Goal: Register for event/course

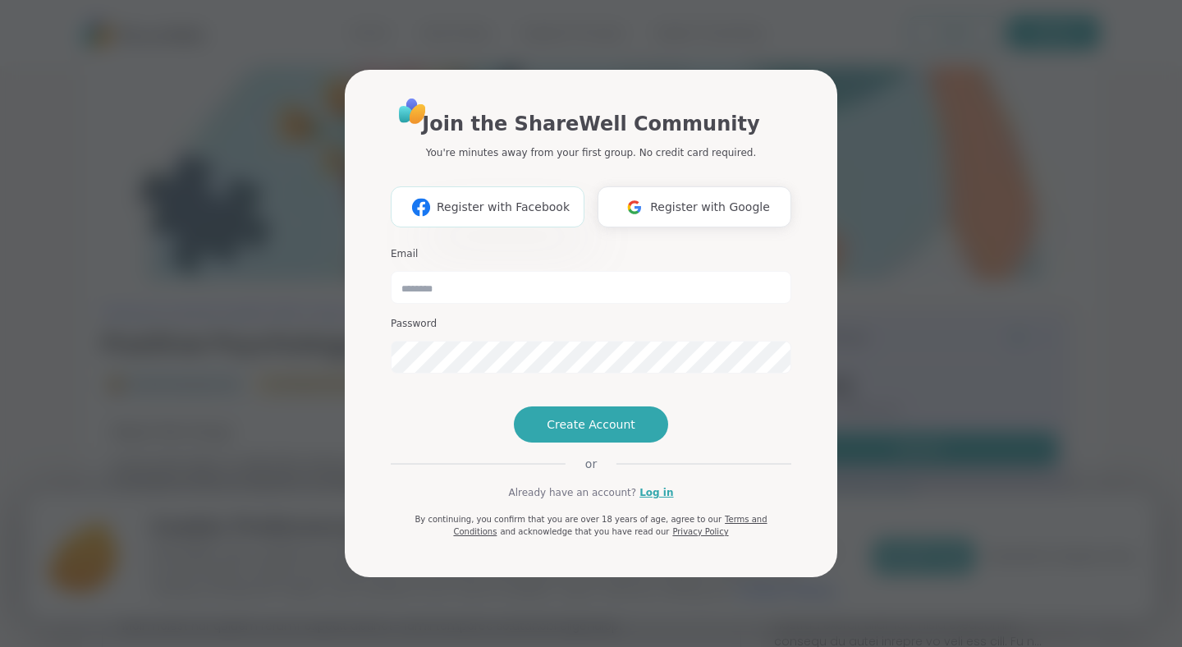
click at [474, 199] on span "Register with Facebook" at bounding box center [503, 207] width 133 height 17
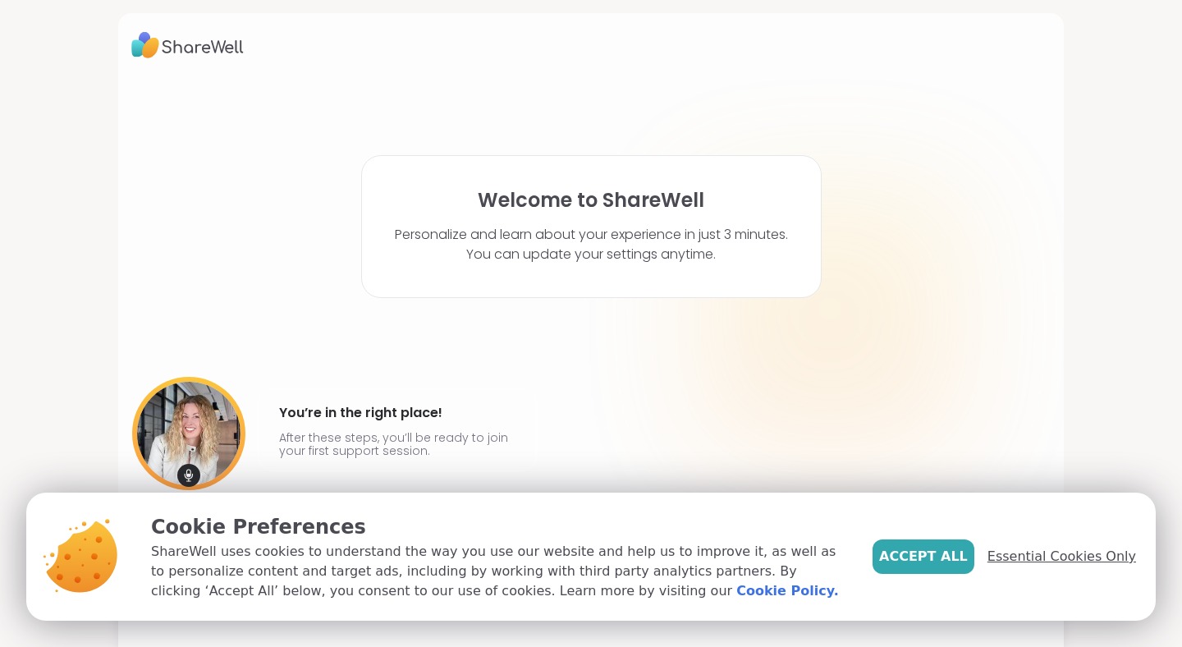
click at [1024, 552] on span "Essential Cookies Only" at bounding box center [1061, 557] width 149 height 20
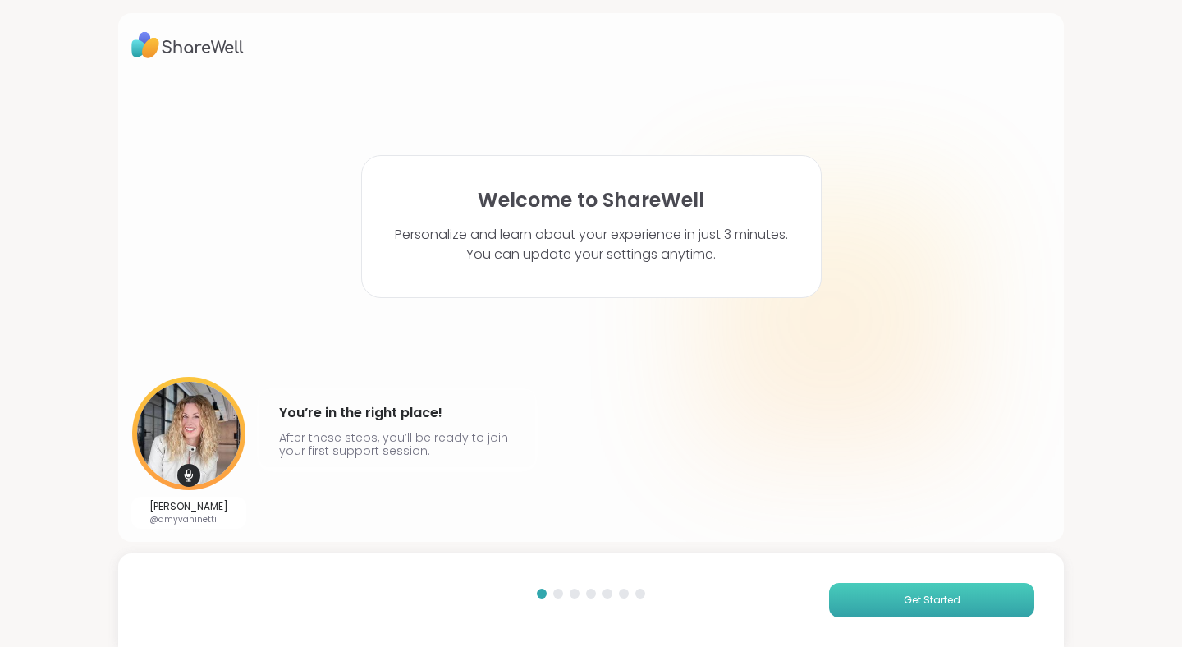
click at [913, 599] on span "Get Started" at bounding box center [932, 600] width 57 height 15
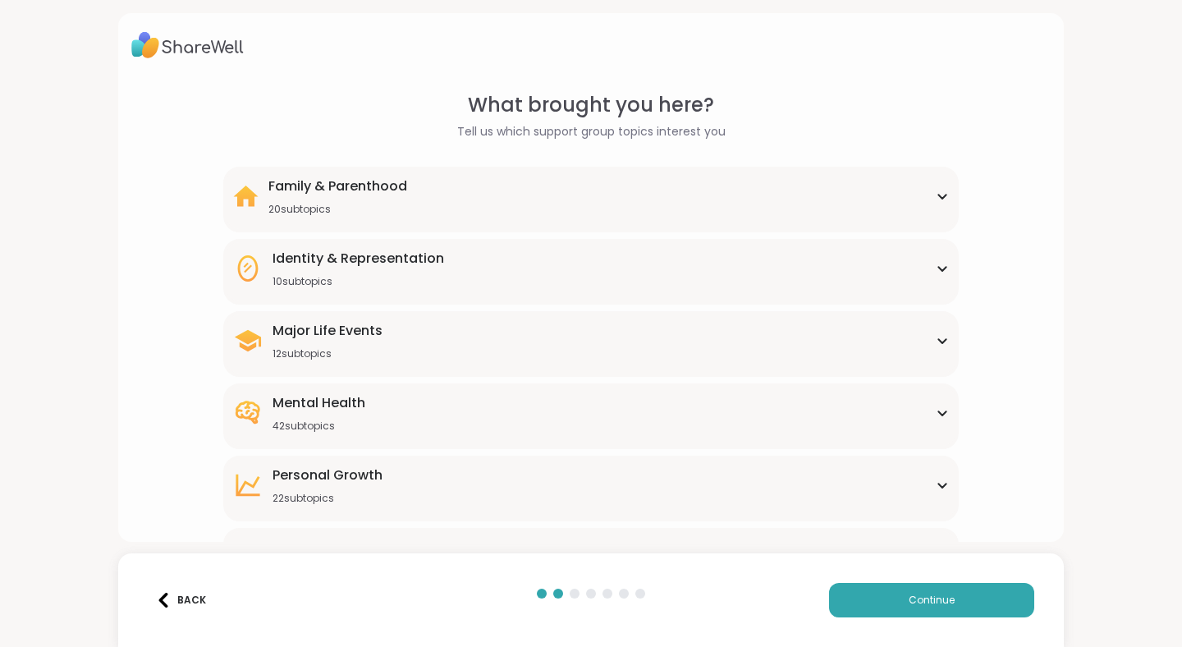
click at [351, 404] on div "Mental Health" at bounding box center [319, 403] width 93 height 20
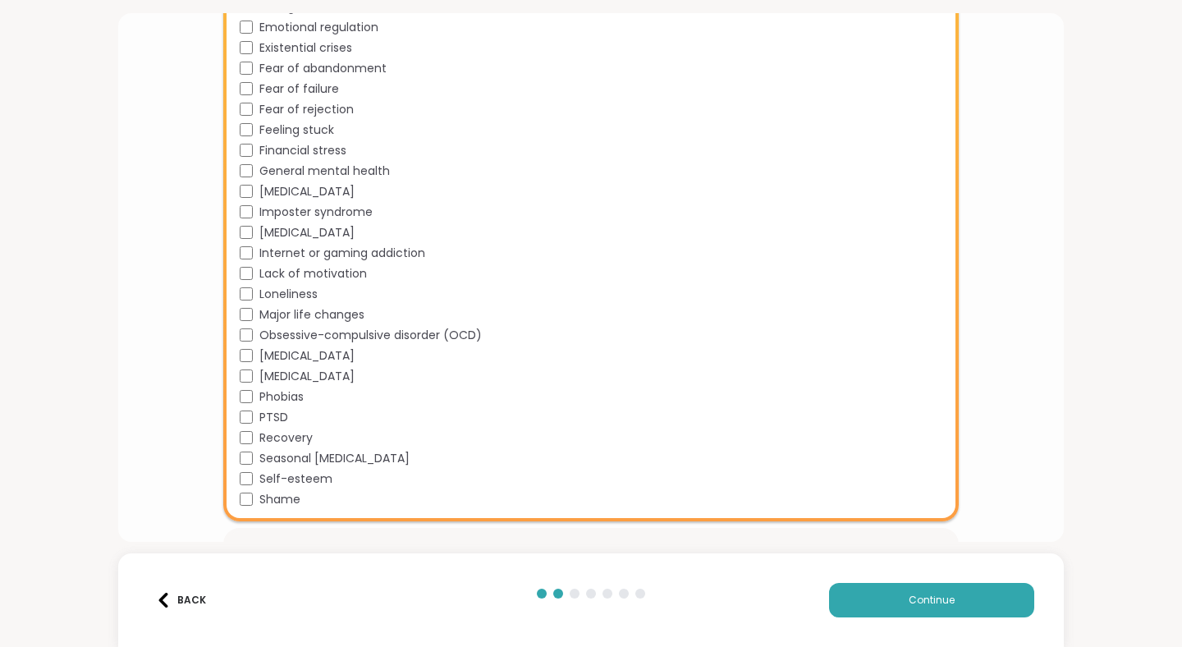
scroll to position [755, 0]
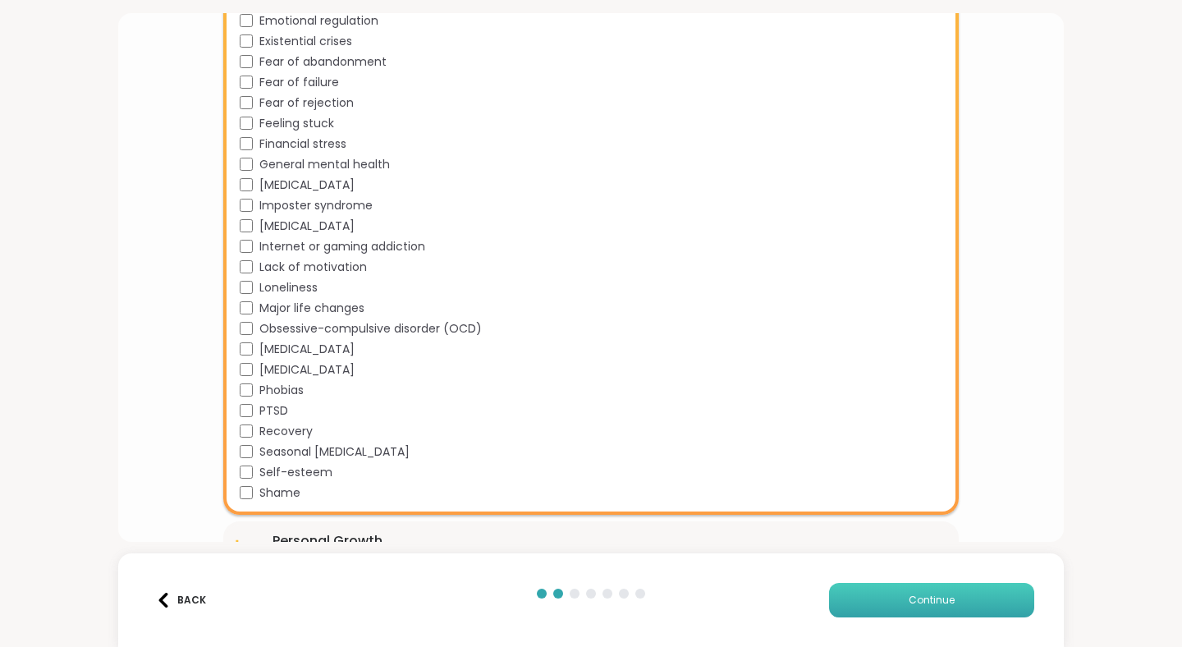
click at [917, 597] on span "Continue" at bounding box center [932, 600] width 46 height 15
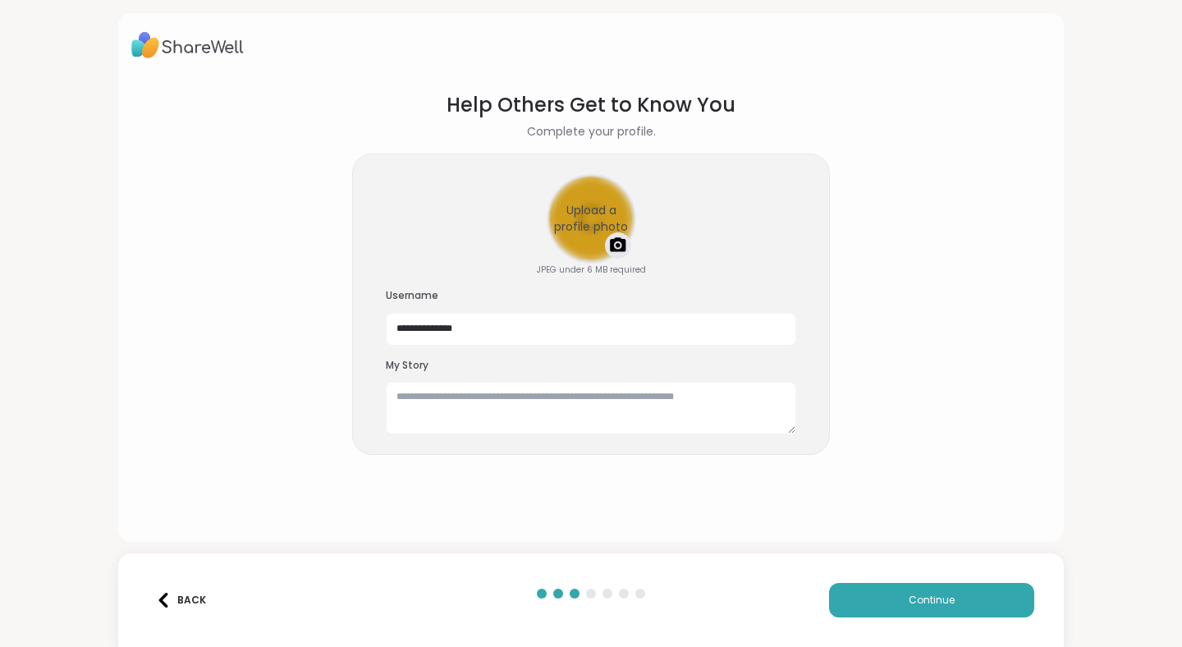
click at [588, 241] on div "Upload a profile photo" at bounding box center [591, 219] width 86 height 86
click at [910, 600] on span "Continue" at bounding box center [932, 600] width 46 height 15
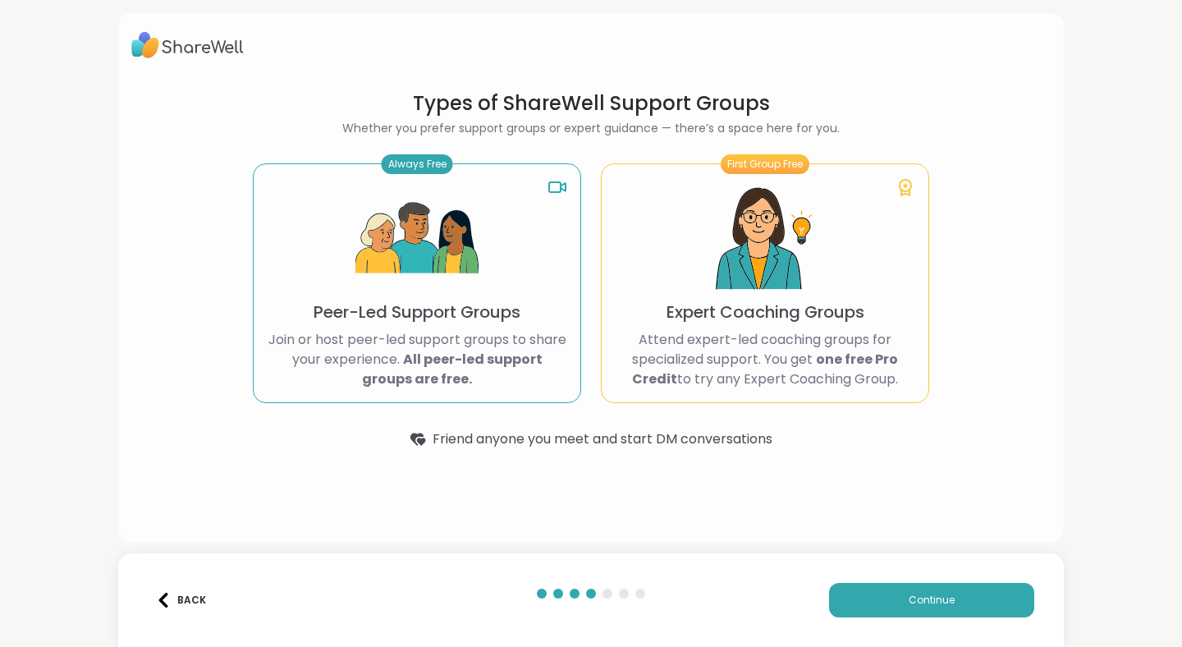
click at [181, 596] on div "Back" at bounding box center [181, 600] width 50 height 15
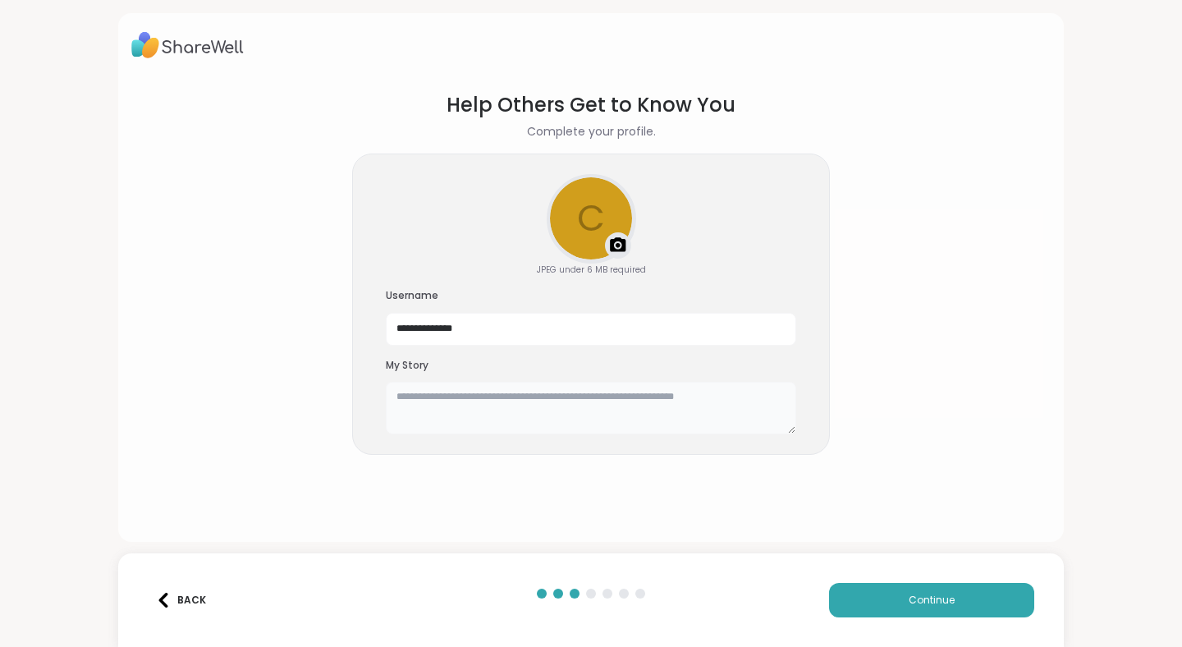
click at [420, 406] on textarea at bounding box center [591, 408] width 410 height 53
type textarea "**********"
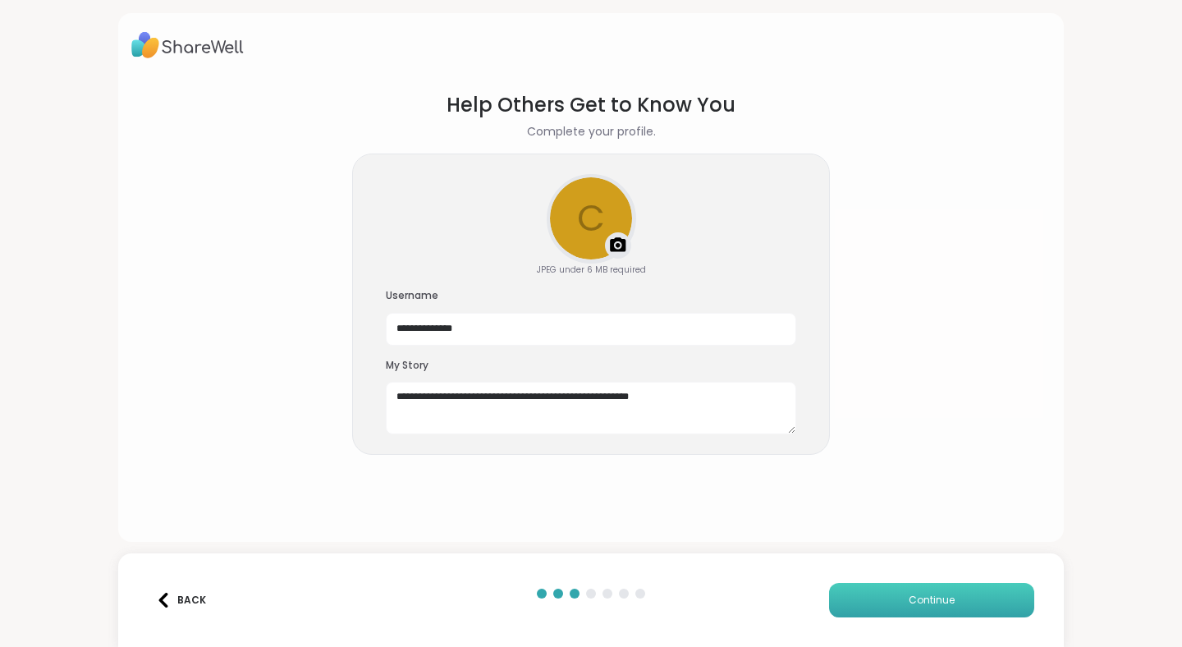
click at [932, 596] on span "Continue" at bounding box center [932, 600] width 46 height 15
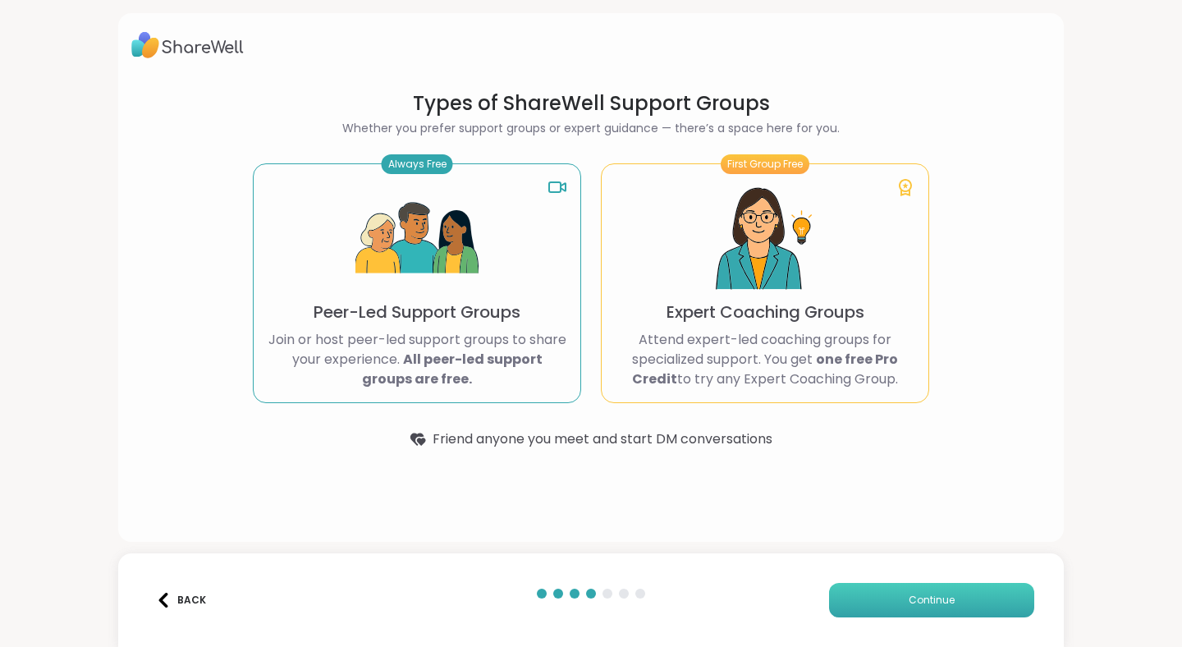
click at [932, 594] on span "Continue" at bounding box center [932, 600] width 46 height 15
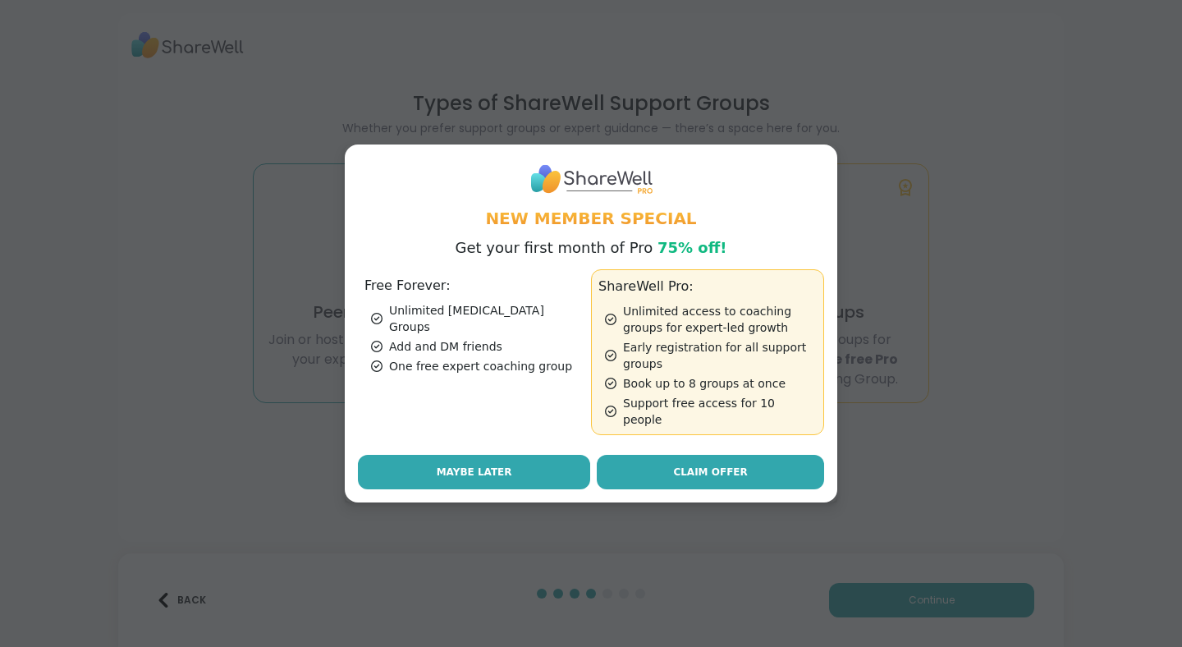
click at [502, 465] on span "Maybe Later" at bounding box center [475, 472] width 76 height 15
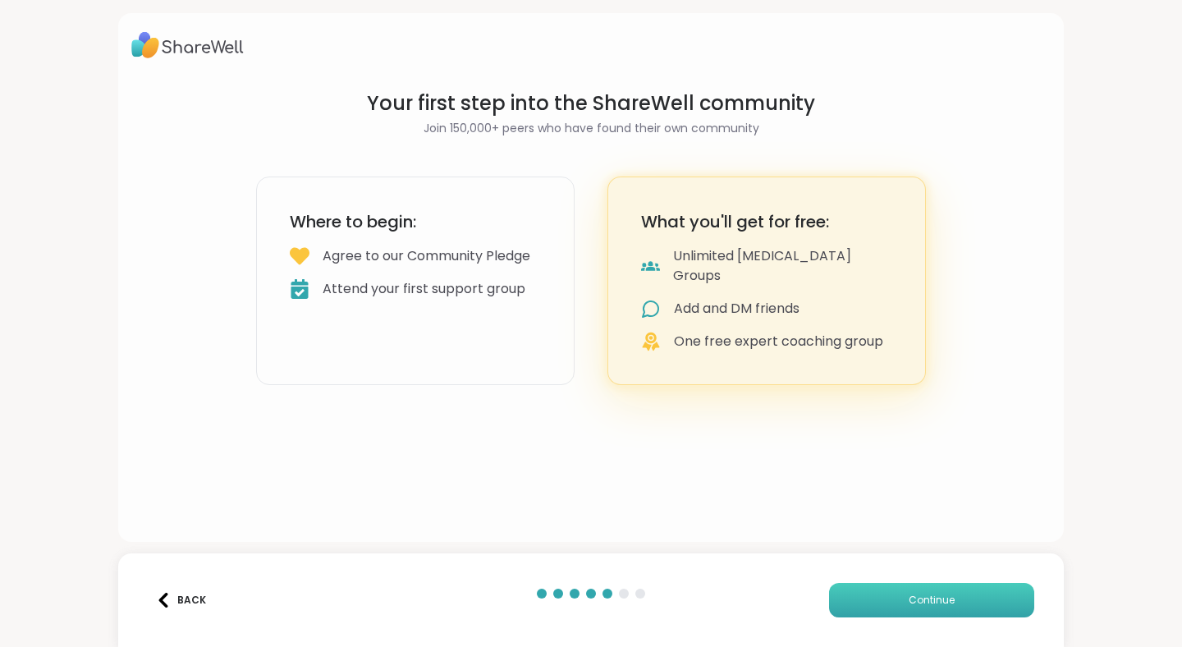
click at [903, 595] on button "Continue" at bounding box center [931, 600] width 205 height 34
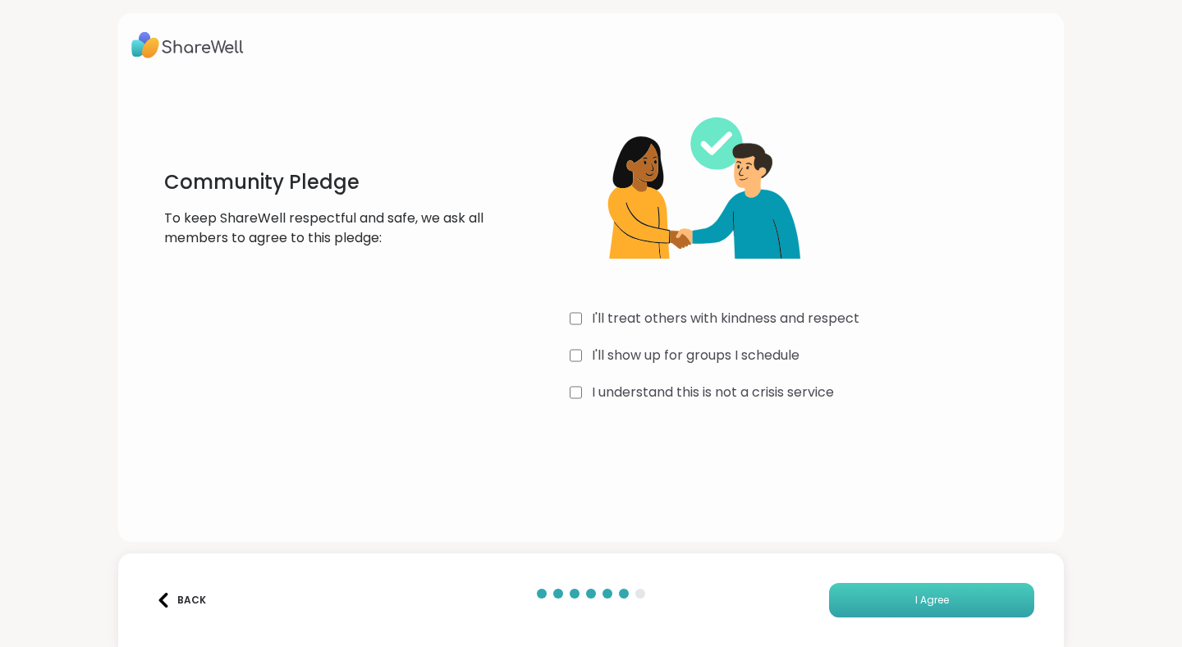
click at [891, 596] on button "I Agree" at bounding box center [931, 600] width 205 height 34
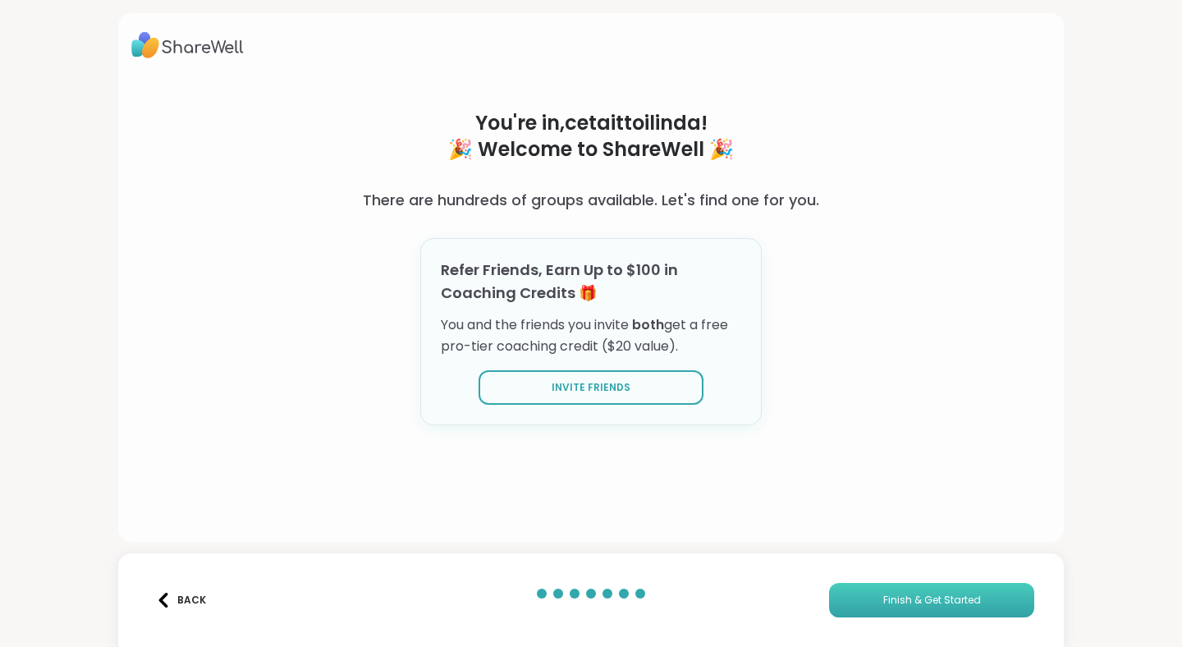
click at [929, 598] on span "Finish & Get Started" at bounding box center [932, 600] width 98 height 15
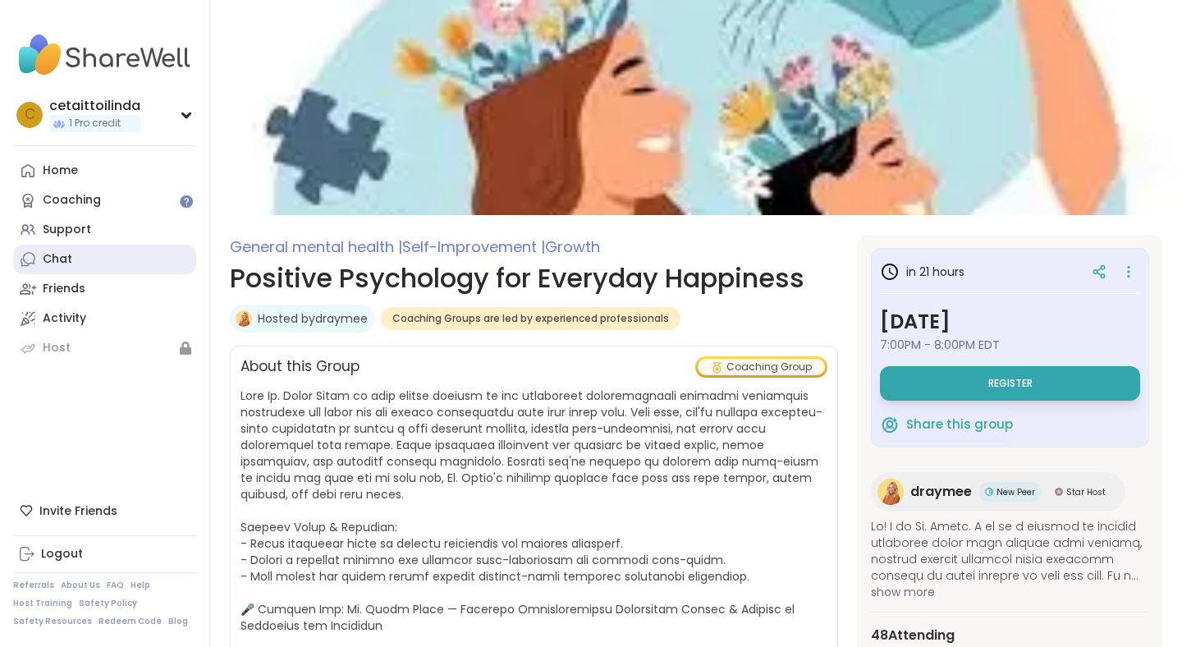
click at [66, 256] on div "Chat" at bounding box center [58, 259] width 30 height 16
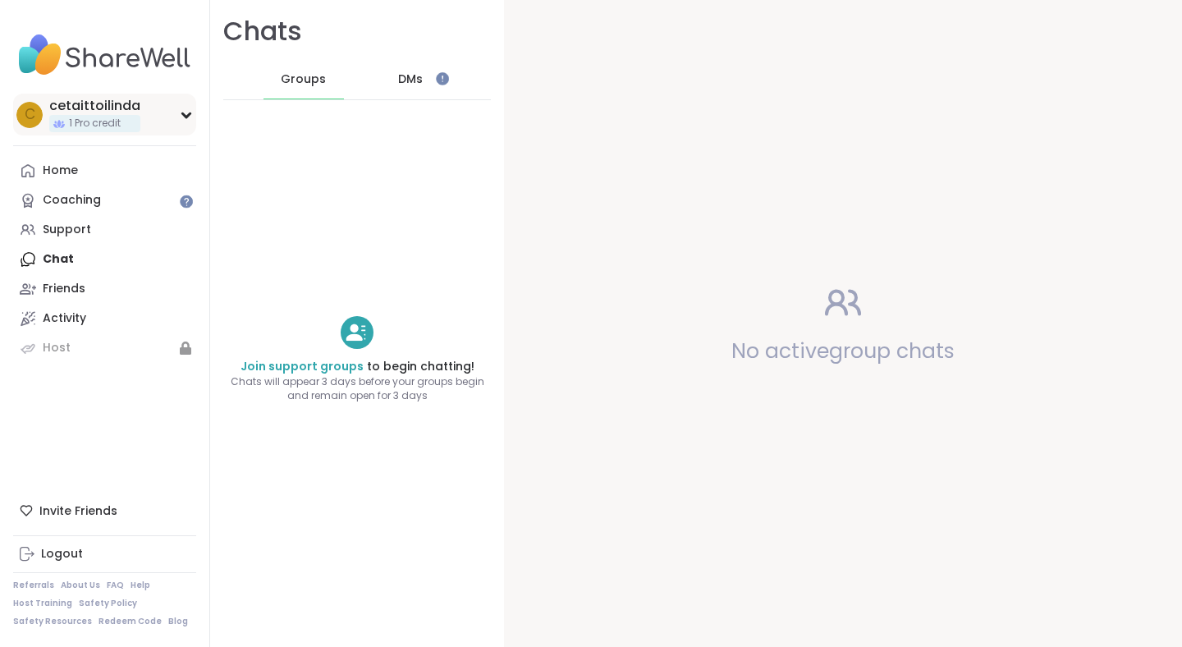
click at [135, 102] on div "cetaittoilinda" at bounding box center [94, 106] width 91 height 18
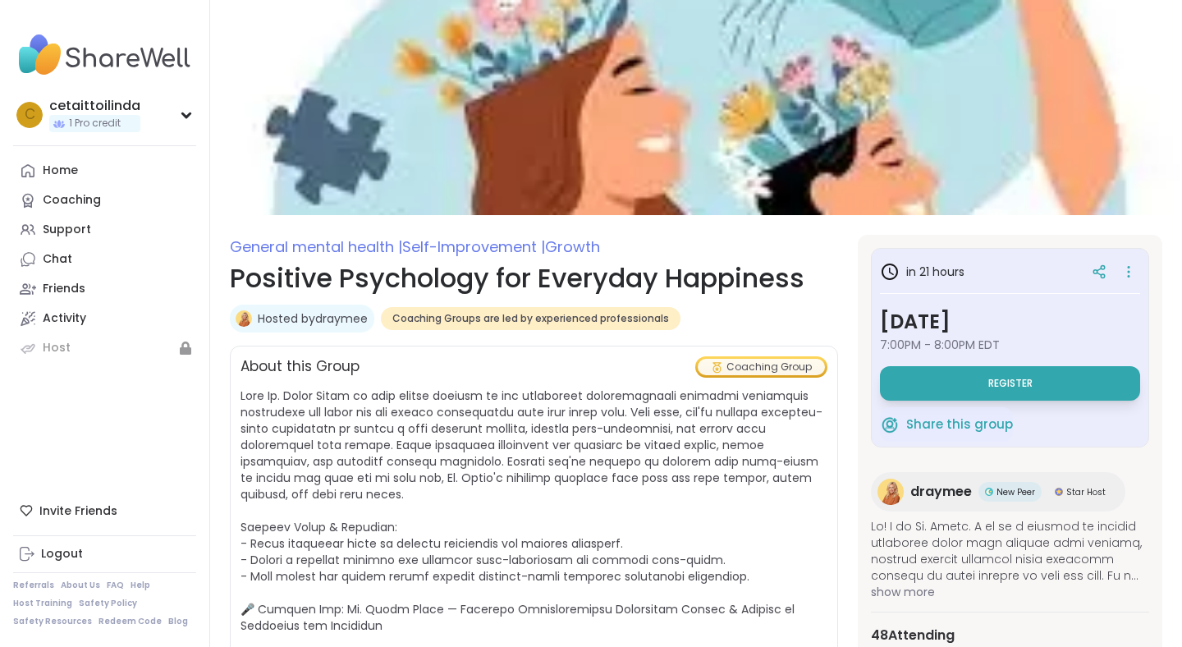
click at [97, 52] on img at bounding box center [104, 54] width 183 height 57
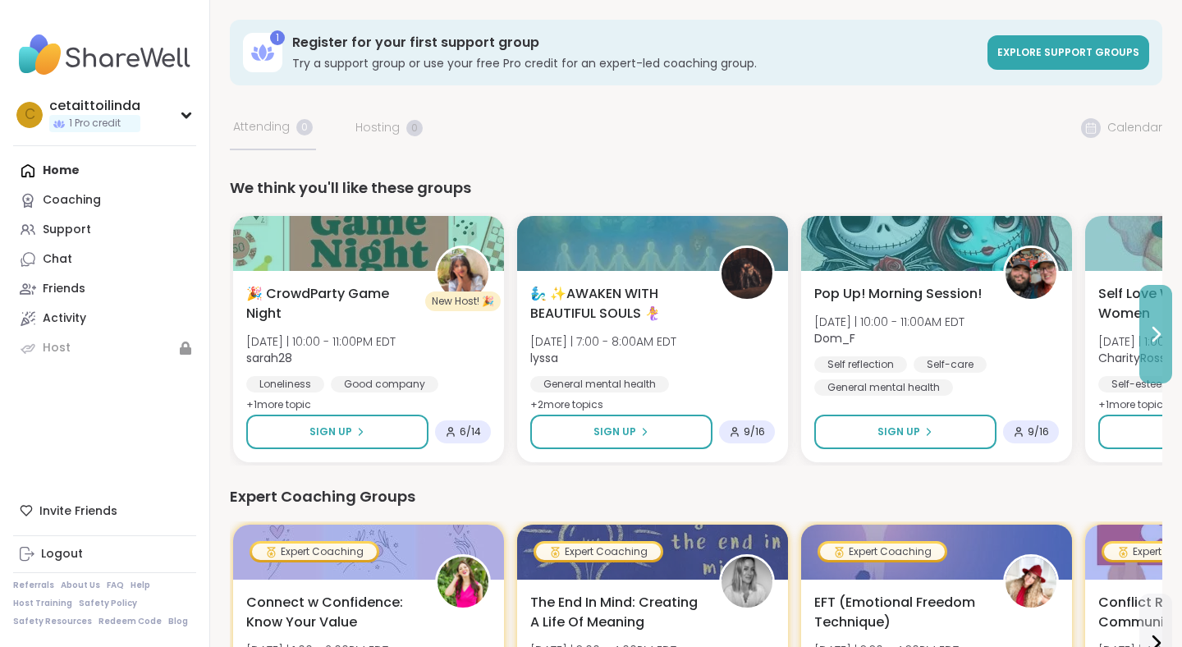
click at [1158, 329] on icon at bounding box center [1156, 334] width 20 height 20
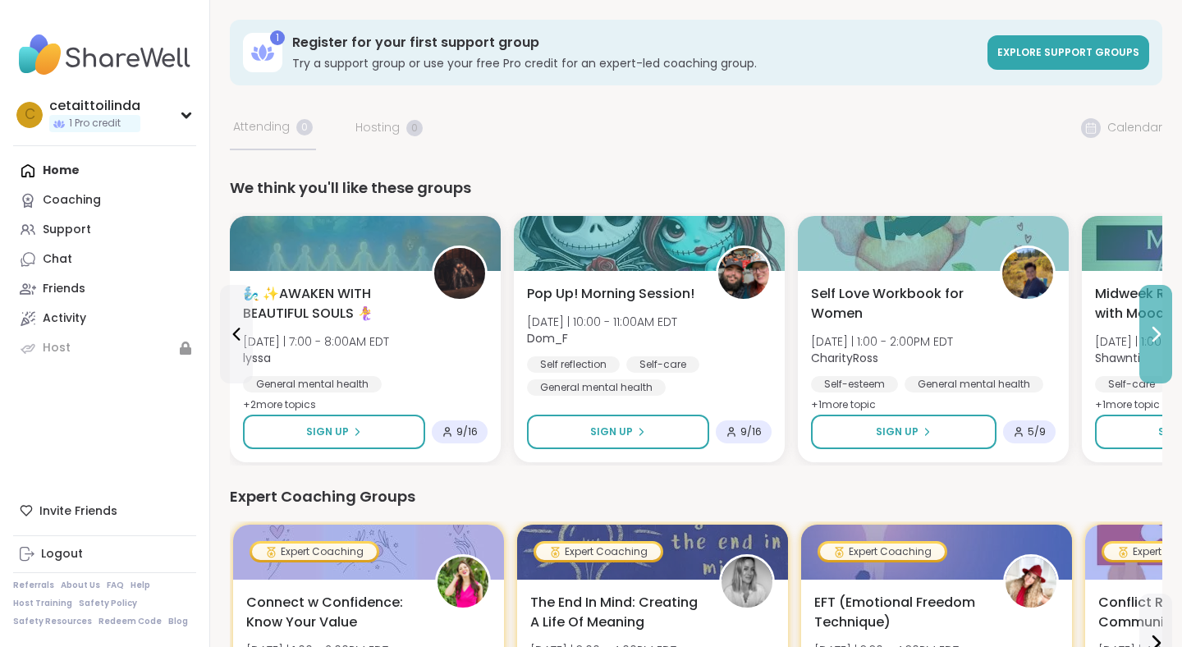
click at [1155, 330] on icon at bounding box center [1156, 334] width 7 height 13
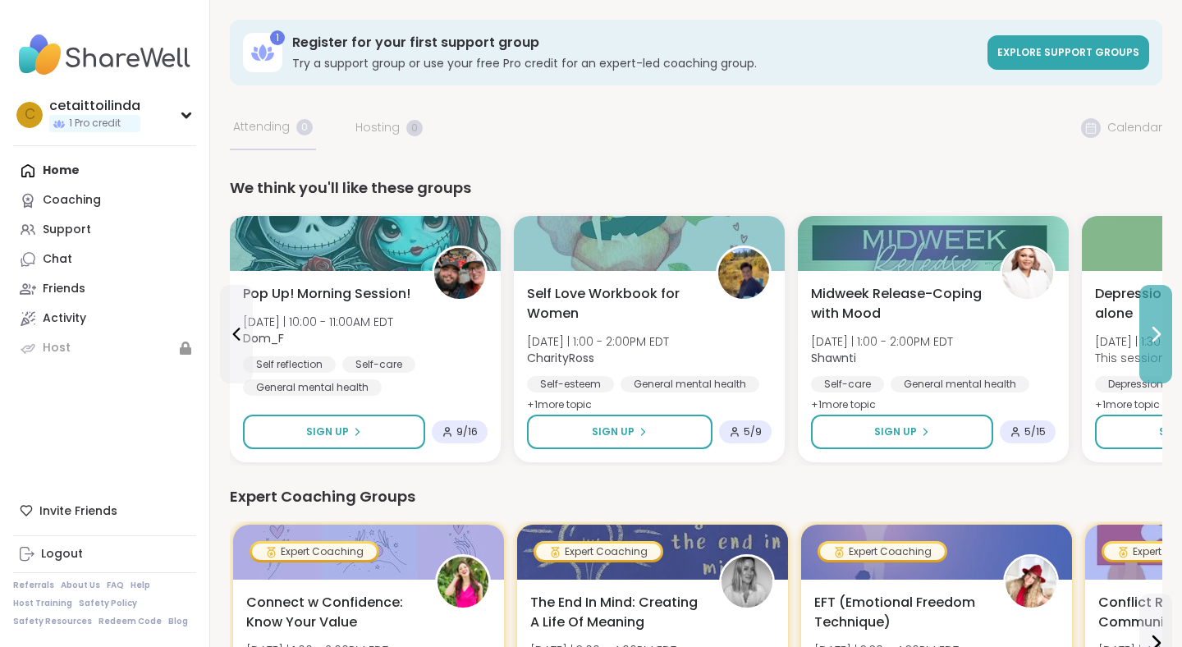
click at [1155, 330] on icon at bounding box center [1156, 334] width 7 height 13
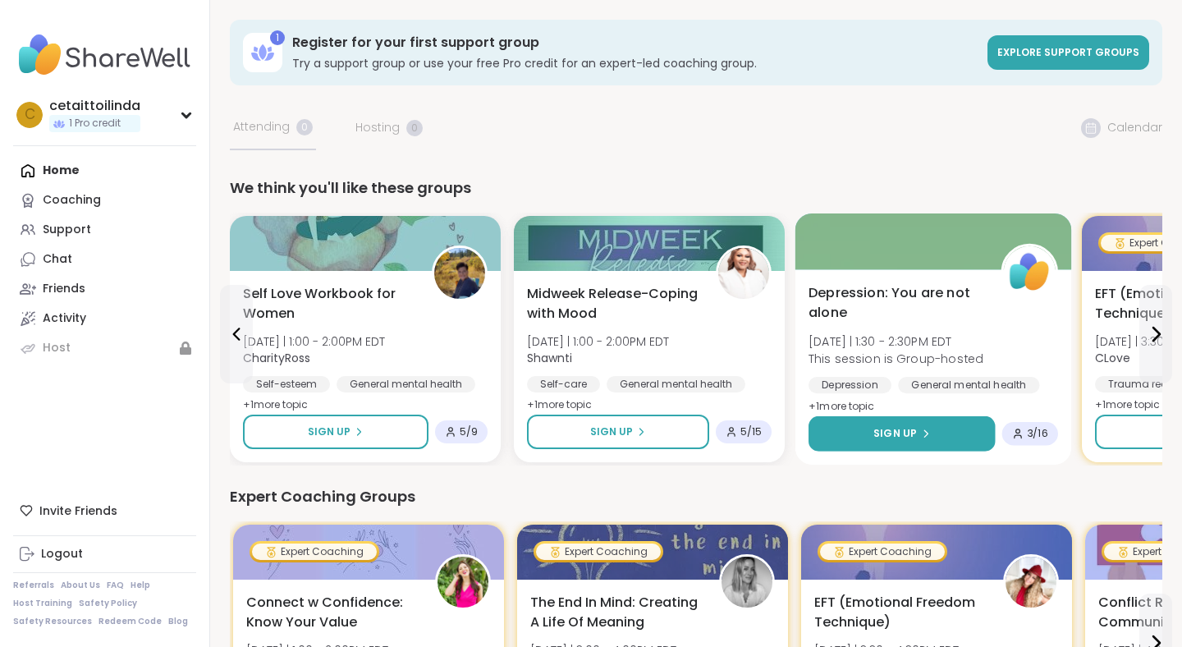
click at [911, 427] on span "Sign Up" at bounding box center [895, 433] width 44 height 15
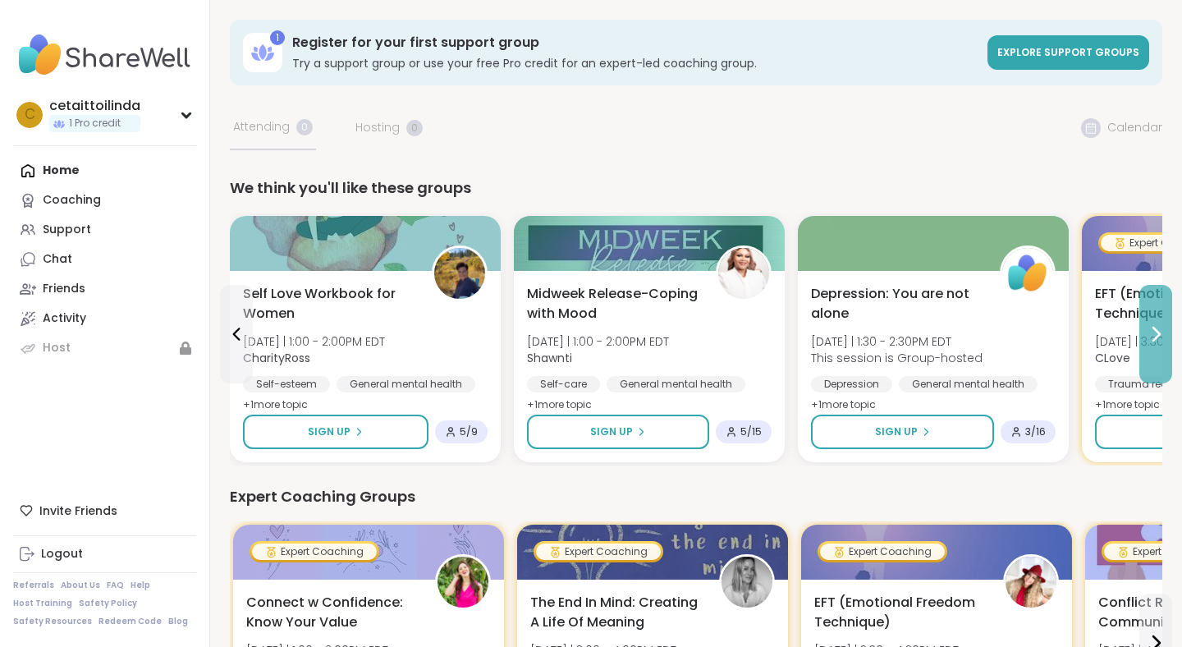
click at [1156, 330] on icon at bounding box center [1156, 334] width 7 height 13
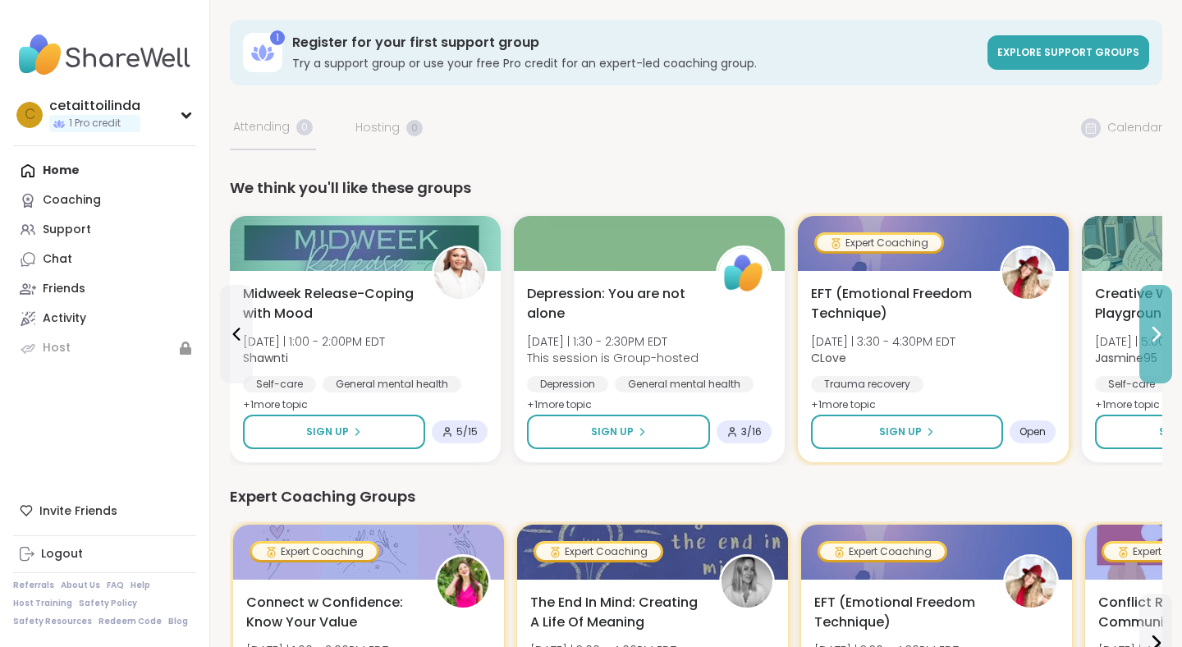
click at [1156, 330] on icon at bounding box center [1156, 334] width 7 height 13
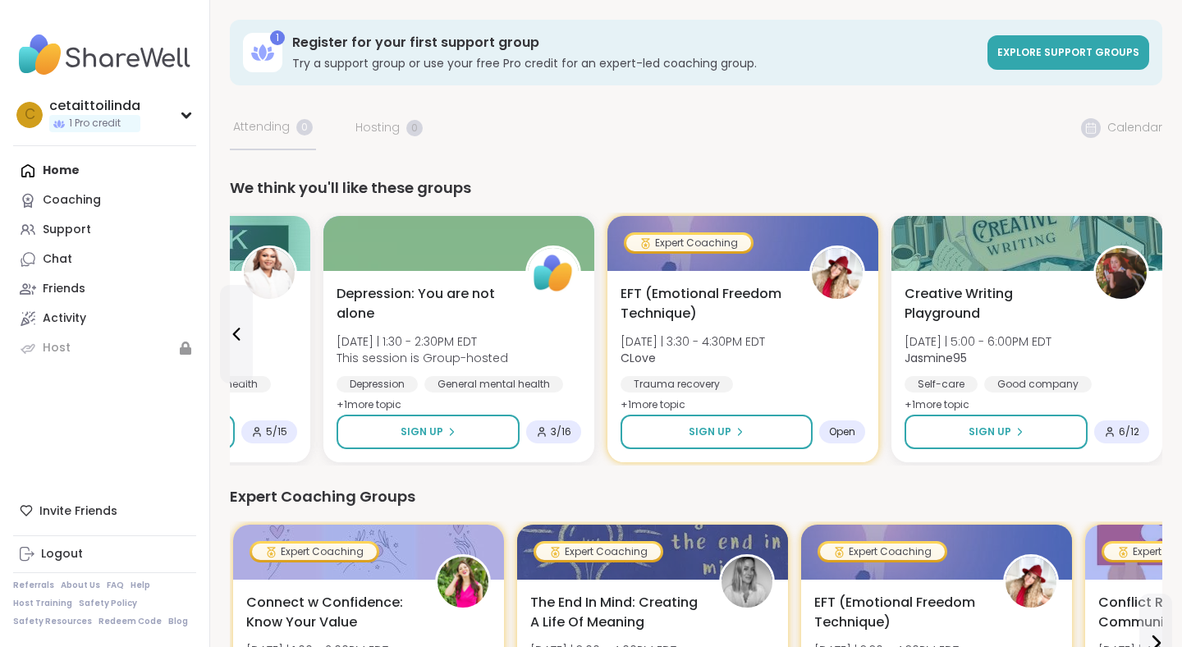
click at [1156, 330] on div "Creative Writing Playground [DATE] | 5:00 - 6:00PM EDT Jasmine95 Self-care Good…" at bounding box center [1026, 366] width 271 height 191
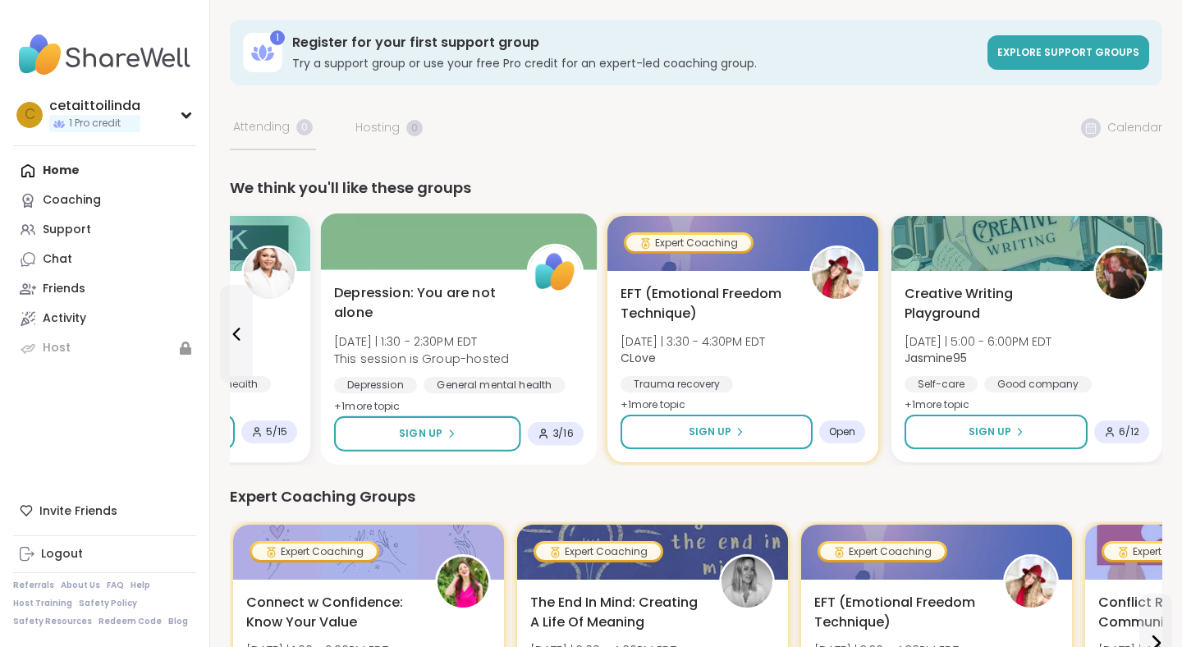
click at [571, 319] on div "[MEDICAL_DATA]: You are not alone [DATE] | 1:30 - 2:30PM EDT This session is Gr…" at bounding box center [459, 350] width 250 height 134
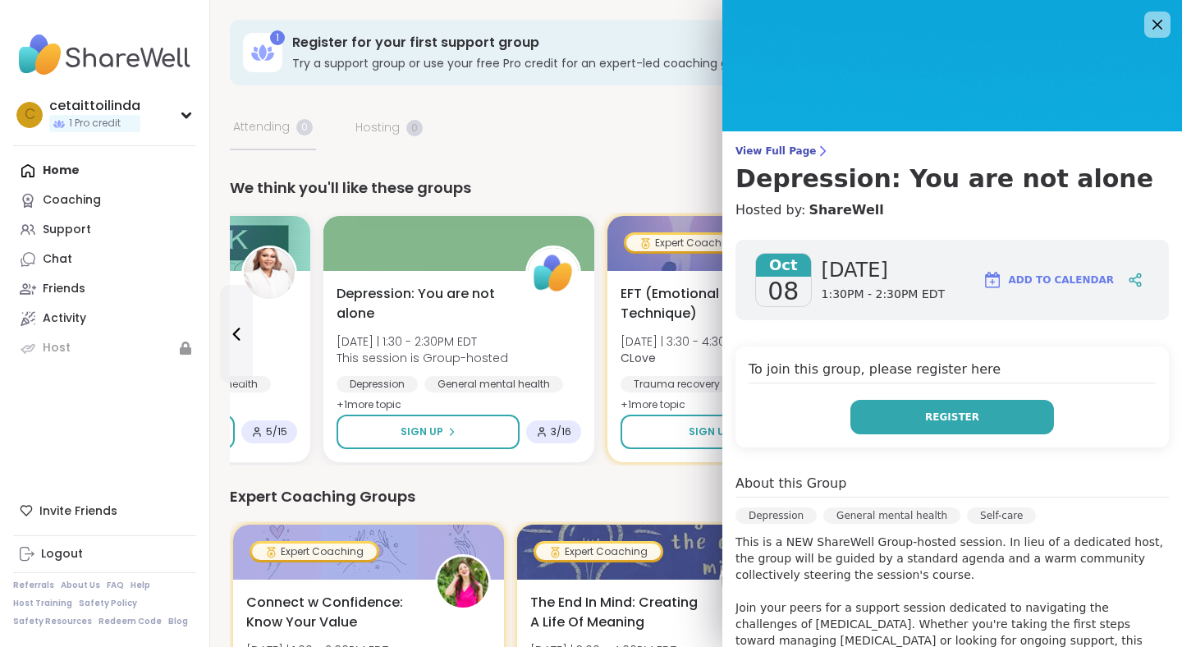
click at [946, 413] on span "Register" at bounding box center [952, 417] width 54 height 15
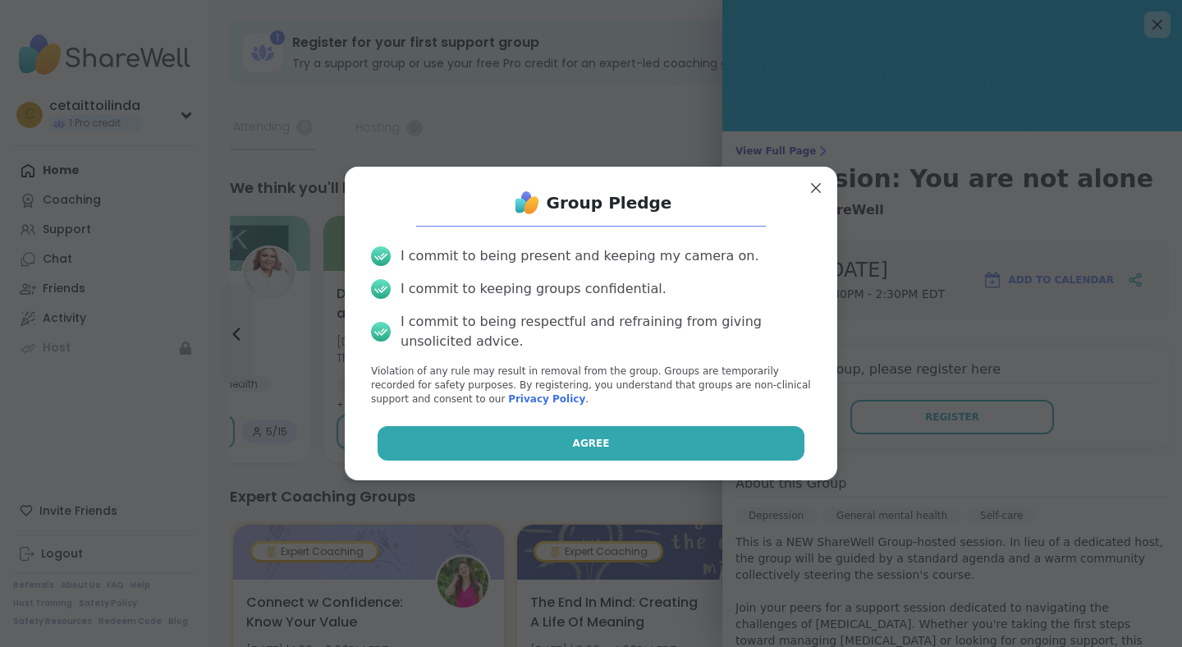
click at [631, 439] on button "Agree" at bounding box center [592, 443] width 428 height 34
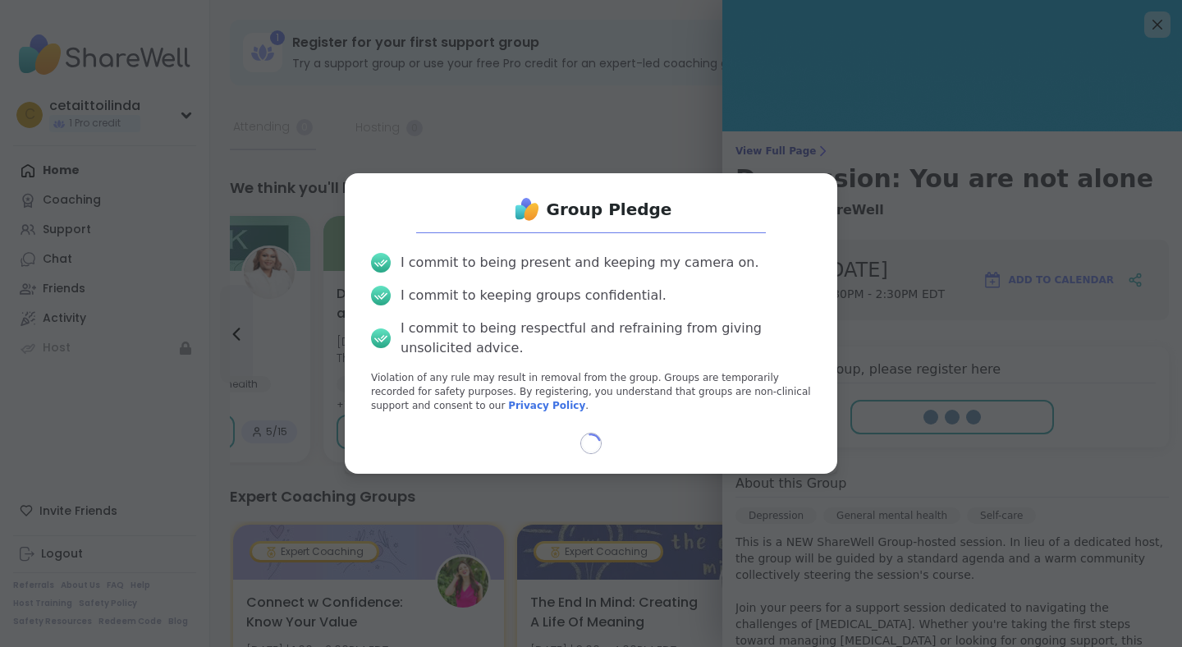
select select "**"
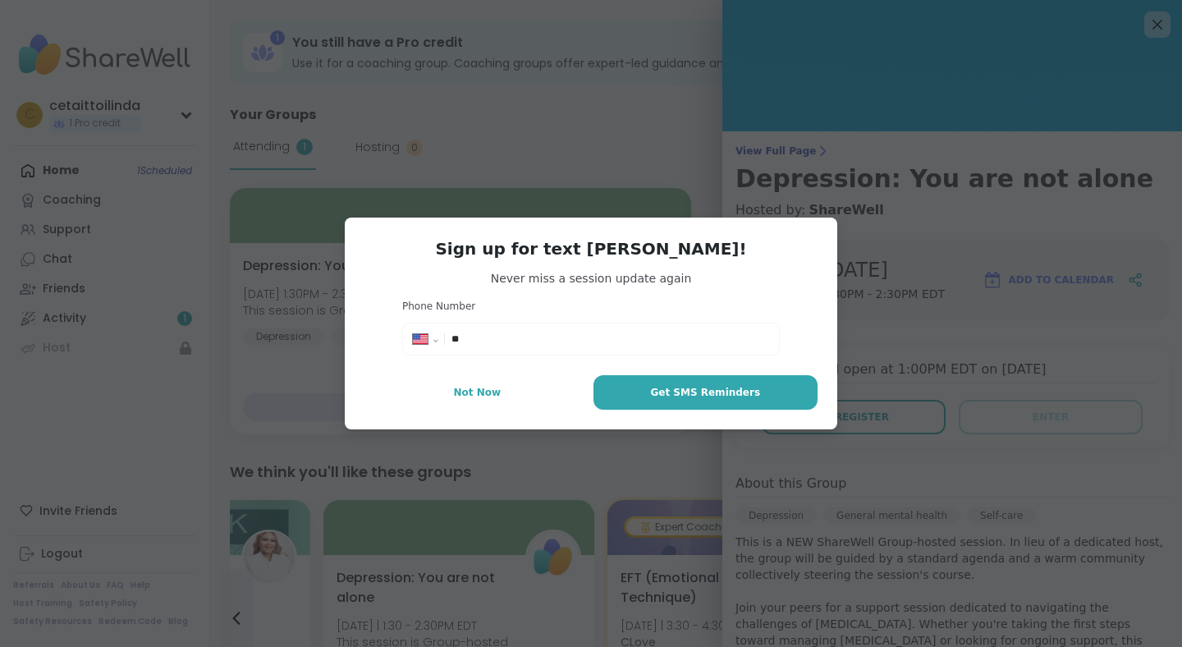
click at [470, 342] on input "**" at bounding box center [610, 339] width 318 height 16
type input "**********"
click at [710, 387] on span "Get SMS Reminders" at bounding box center [705, 392] width 110 height 15
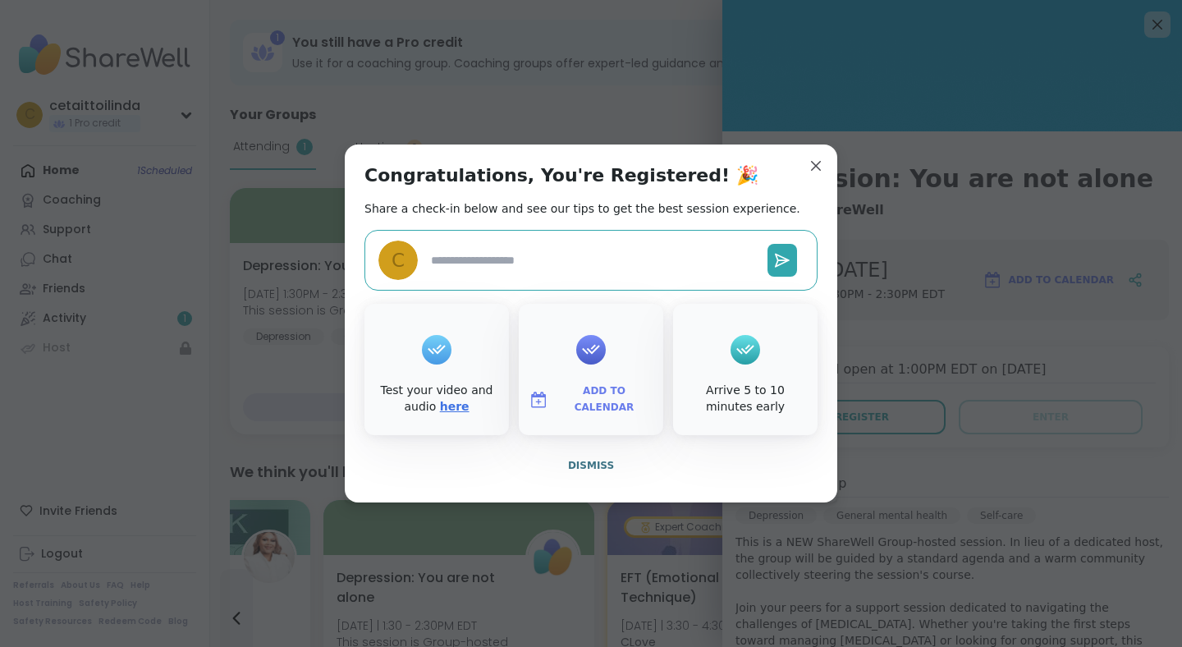
click at [449, 406] on link "here" at bounding box center [455, 406] width 30 height 13
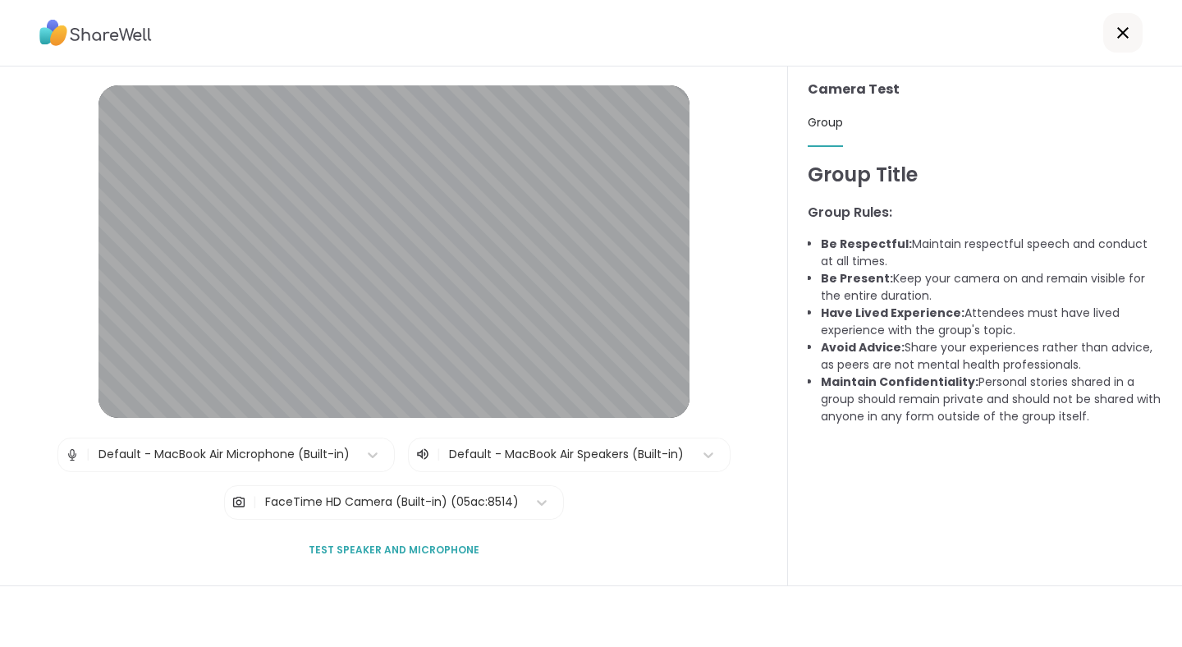
click at [1120, 32] on icon at bounding box center [1123, 33] width 20 height 20
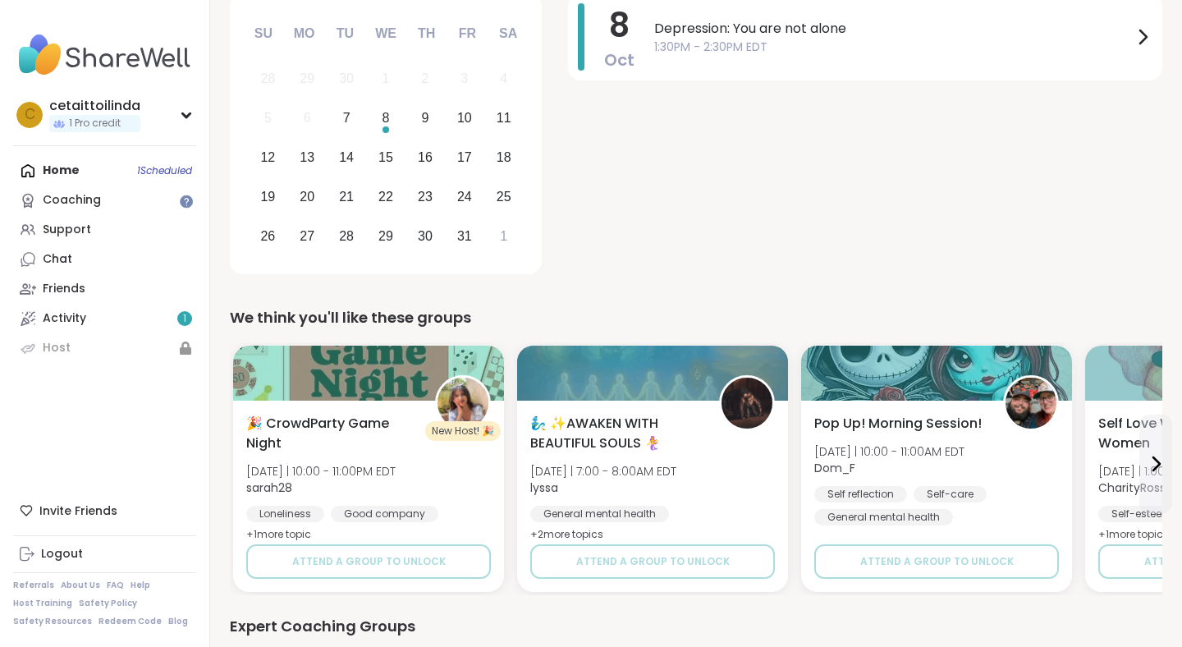
scroll to position [263, 0]
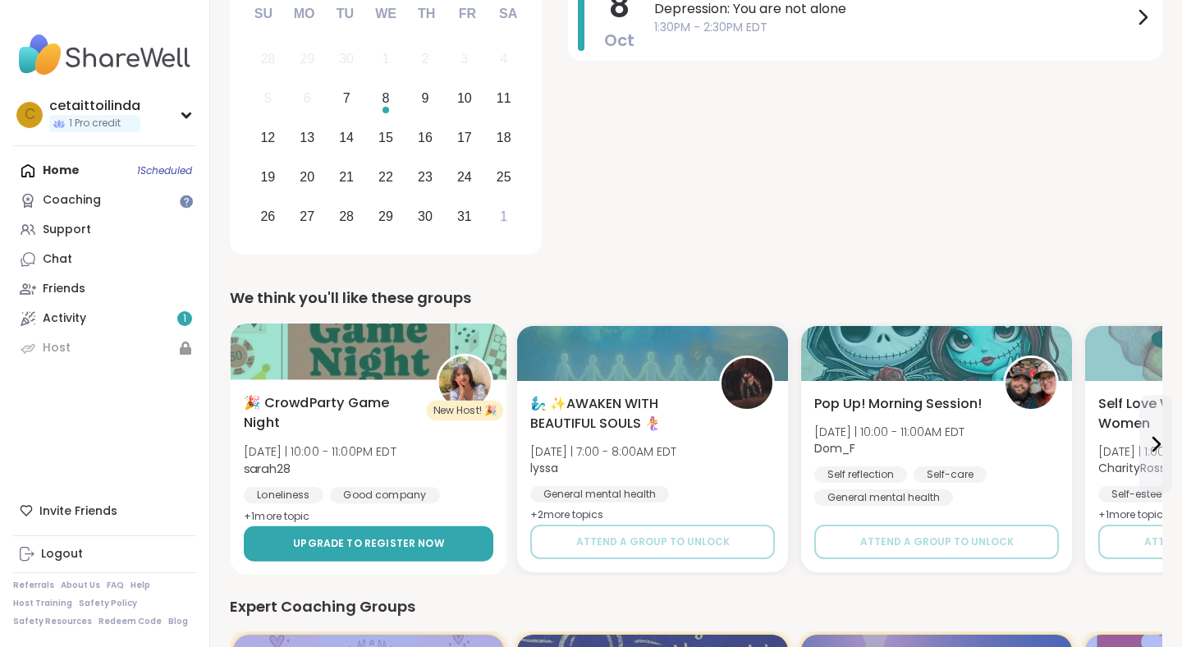
click at [365, 542] on span "Upgrade to register now" at bounding box center [368, 543] width 151 height 15
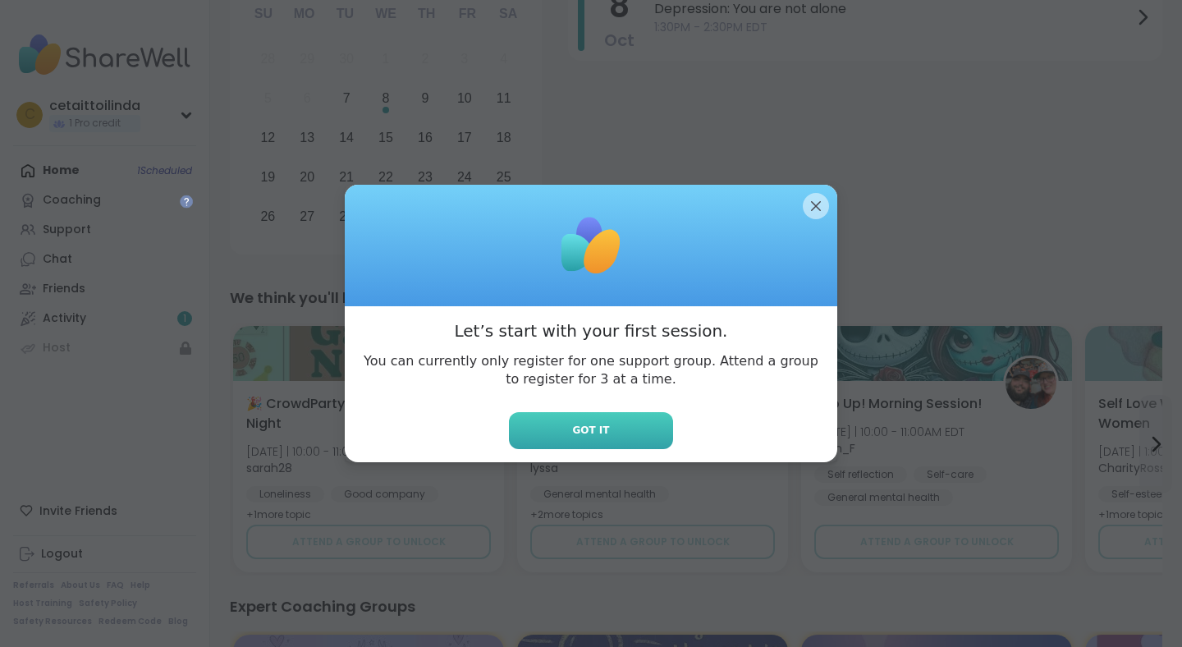
click at [596, 426] on span "Got it" at bounding box center [590, 430] width 37 height 15
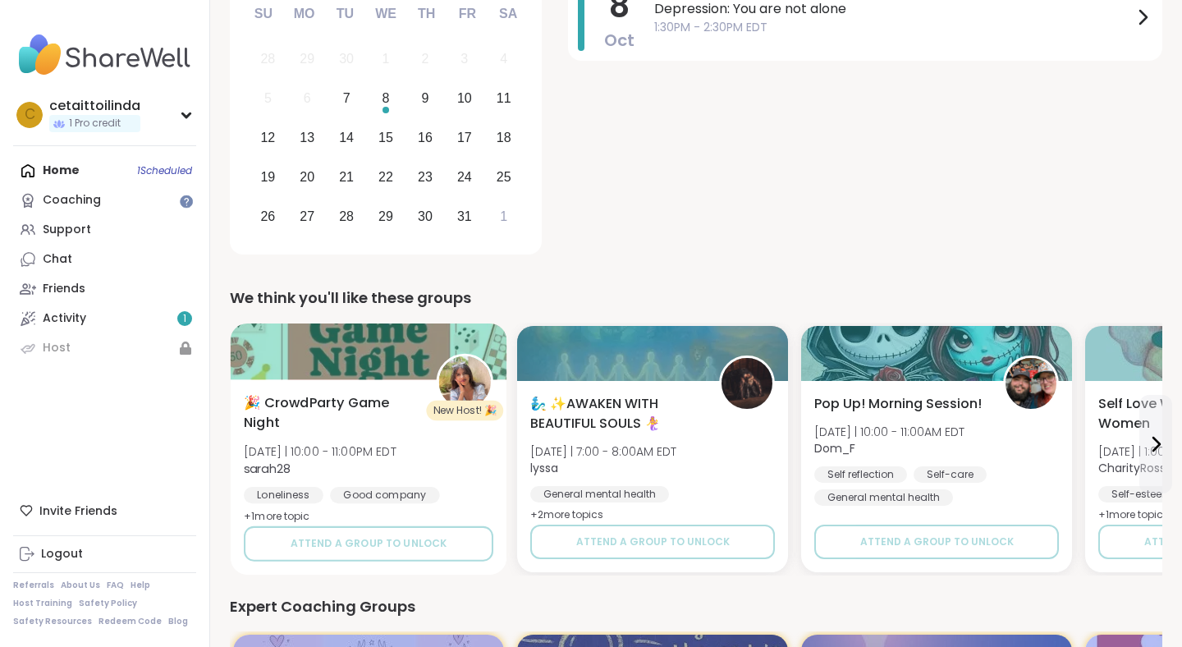
click at [358, 358] on div at bounding box center [369, 351] width 277 height 56
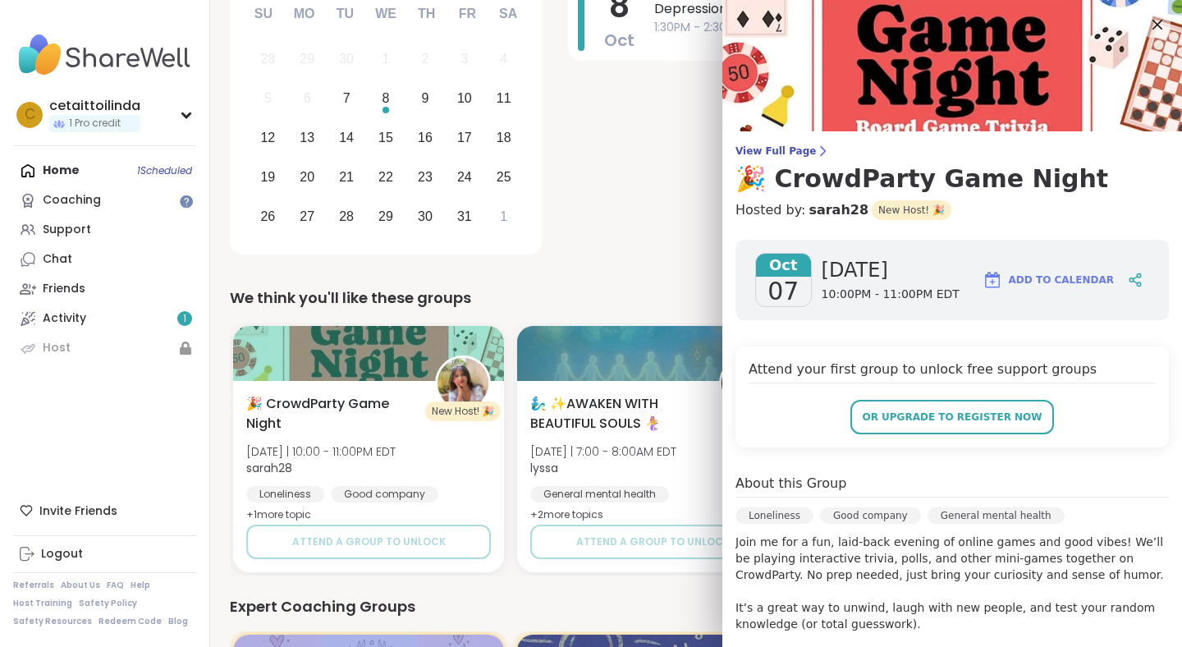
click at [1176, 522] on div "Oct 07 Tuesday 10:00PM - 11:00PM EDT Add to Calendar Attend your first group to…" at bounding box center [952, 614] width 460 height 775
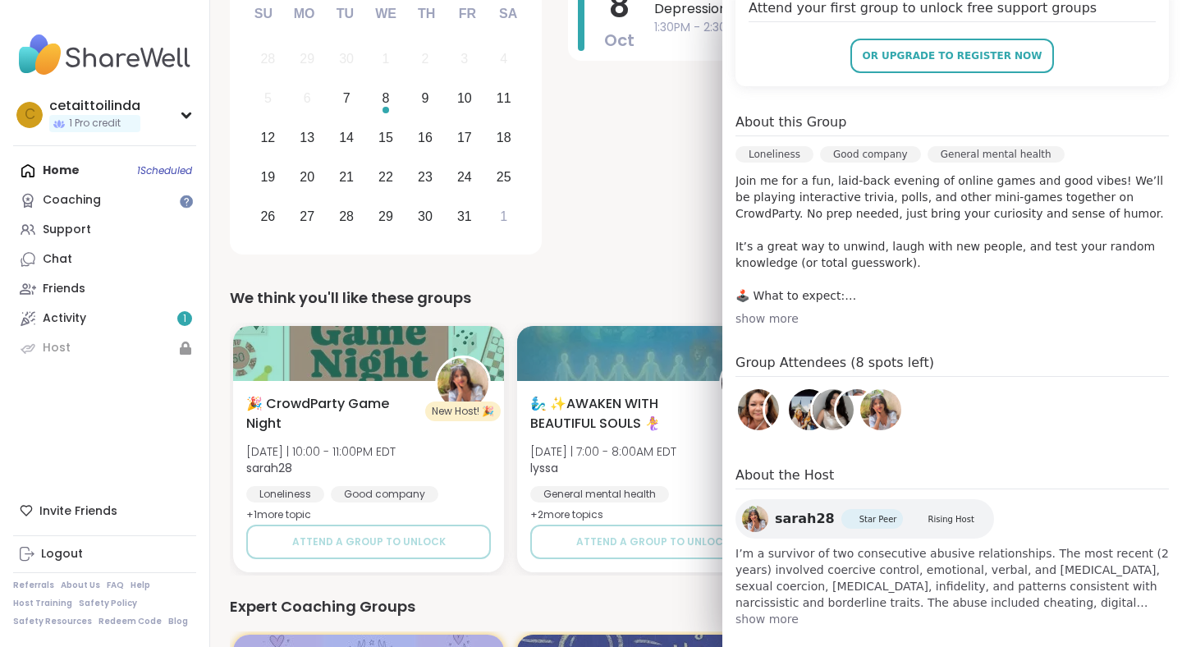
scroll to position [381, 0]
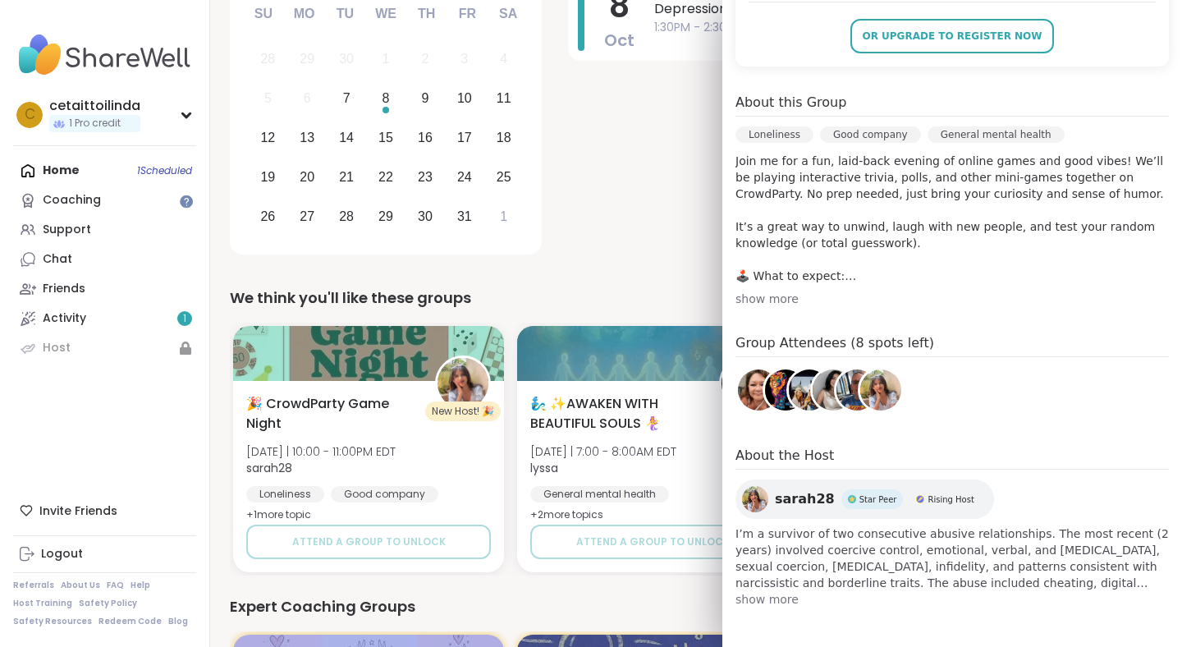
click at [749, 596] on span "show more" at bounding box center [951, 599] width 433 height 16
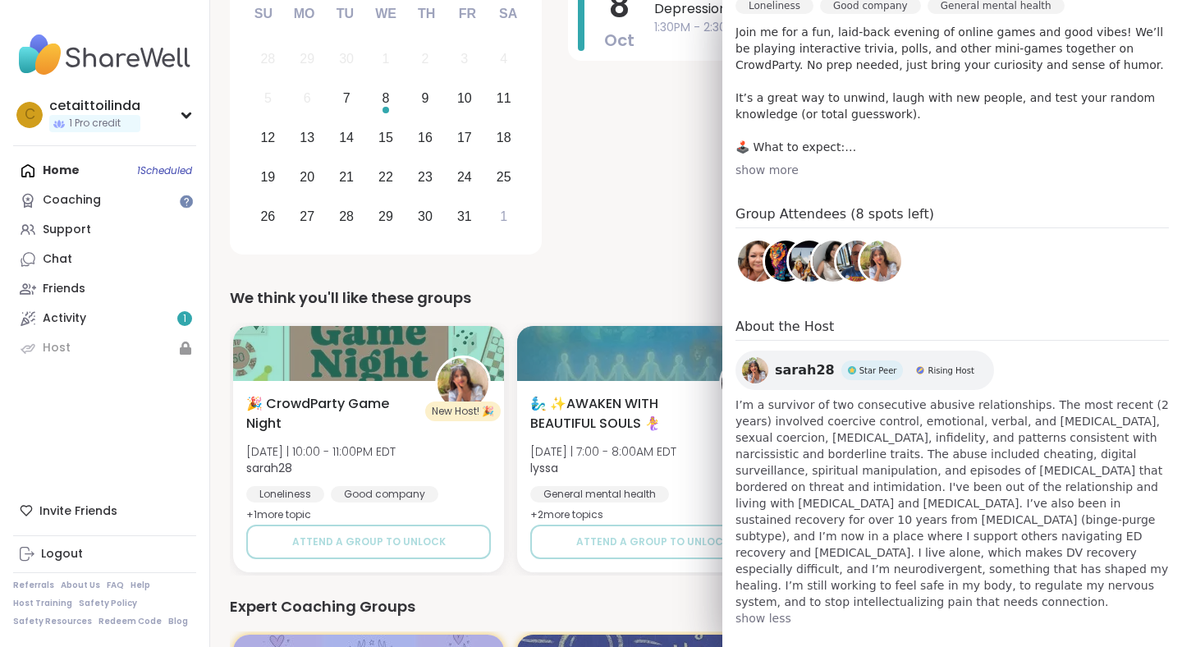
scroll to position [512, 0]
click at [749, 607] on span "show less" at bounding box center [951, 615] width 433 height 16
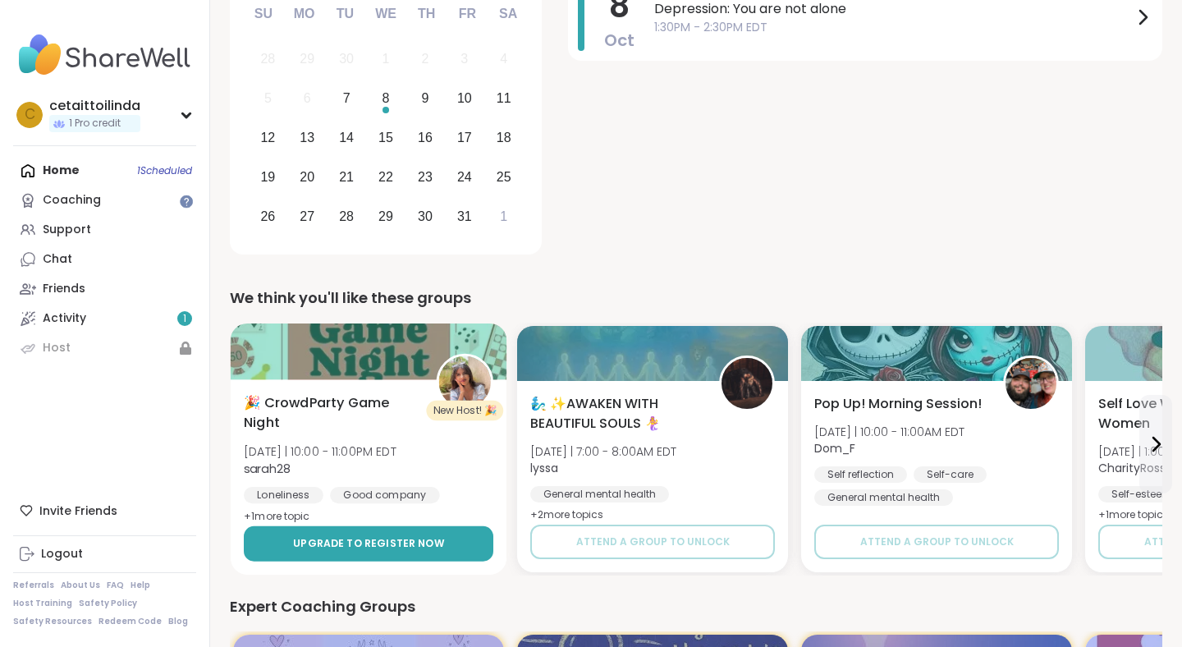
click at [385, 540] on span "Upgrade to register now" at bounding box center [368, 543] width 151 height 15
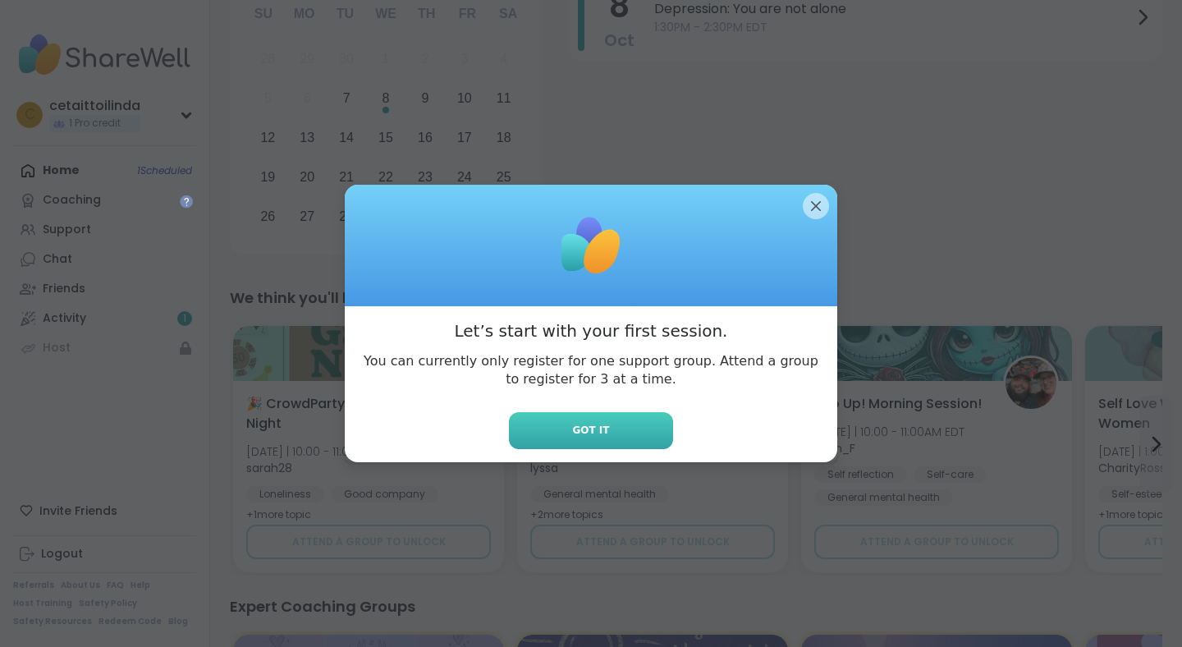
click at [587, 430] on span "Got it" at bounding box center [590, 430] width 37 height 15
